Goal: Task Accomplishment & Management: Manage account settings

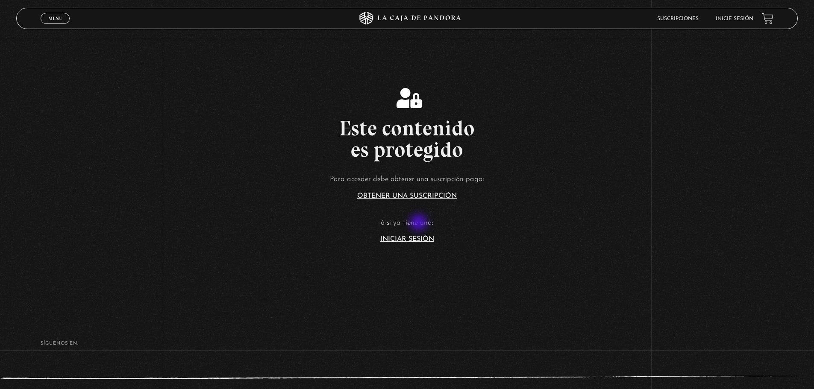
click at [420, 236] on link "Iniciar Sesión" at bounding box center [407, 239] width 54 height 7
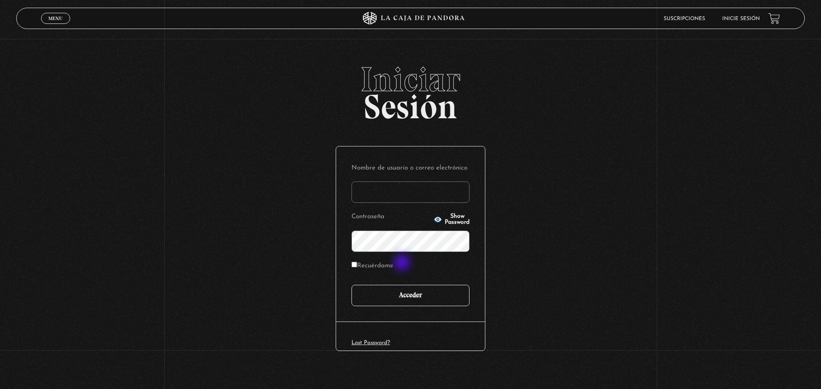
type input "[EMAIL_ADDRESS][DOMAIN_NAME]"
click at [403, 285] on input "Acceder" at bounding box center [410, 295] width 118 height 21
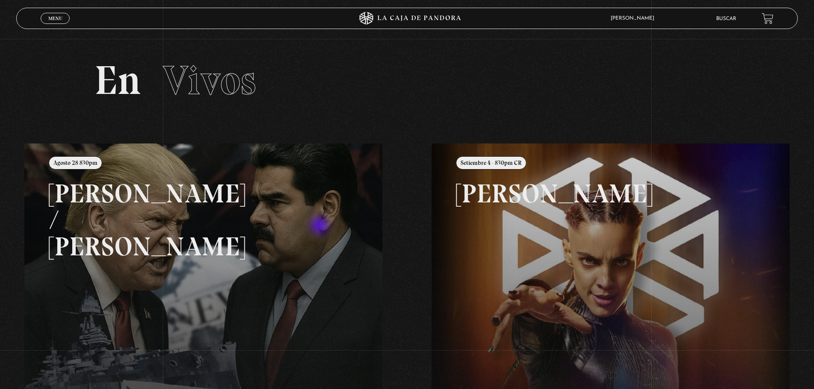
click at [321, 227] on link at bounding box center [431, 338] width 814 height 389
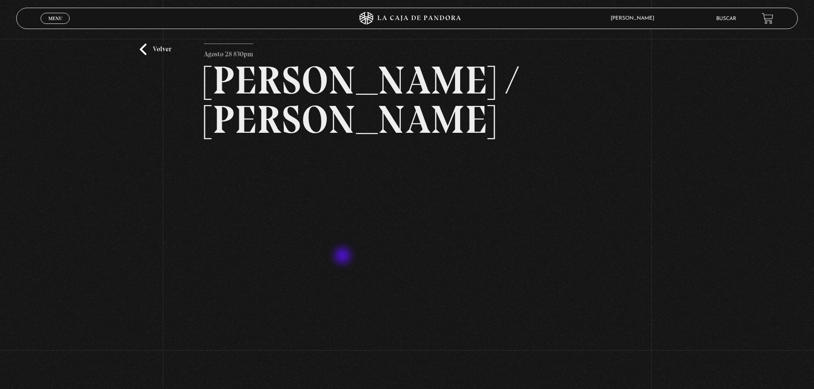
scroll to position [77, 0]
